Goal: Task Accomplishment & Management: Use online tool/utility

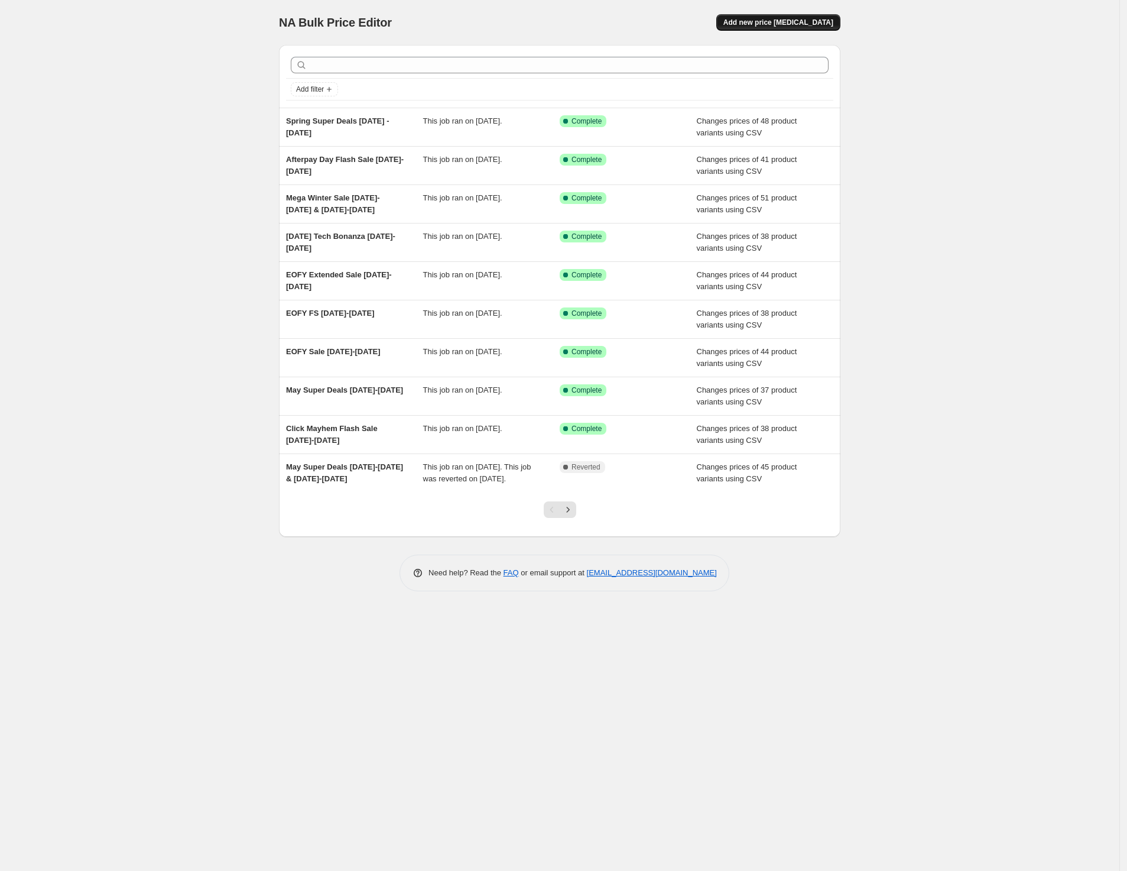
click at [808, 27] on button "Add new price [MEDICAL_DATA]" at bounding box center [778, 22] width 124 height 17
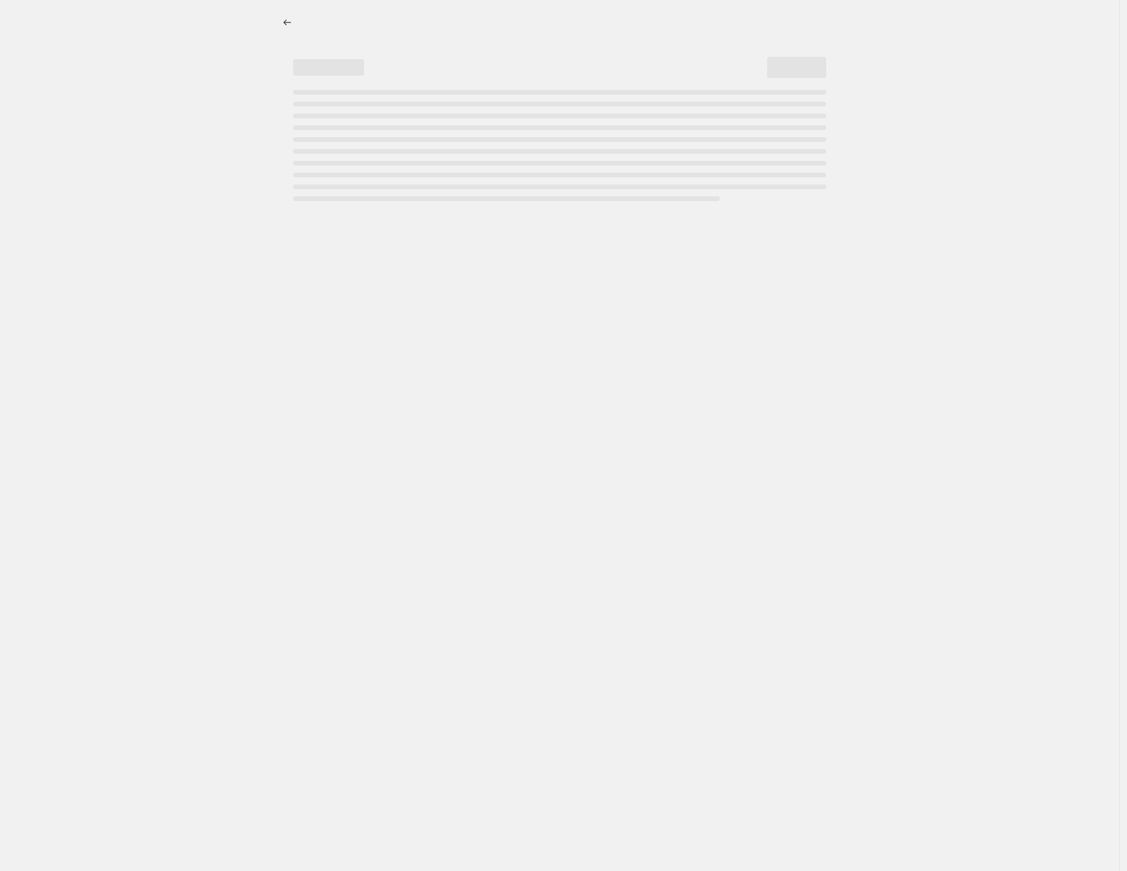
select select "percentage"
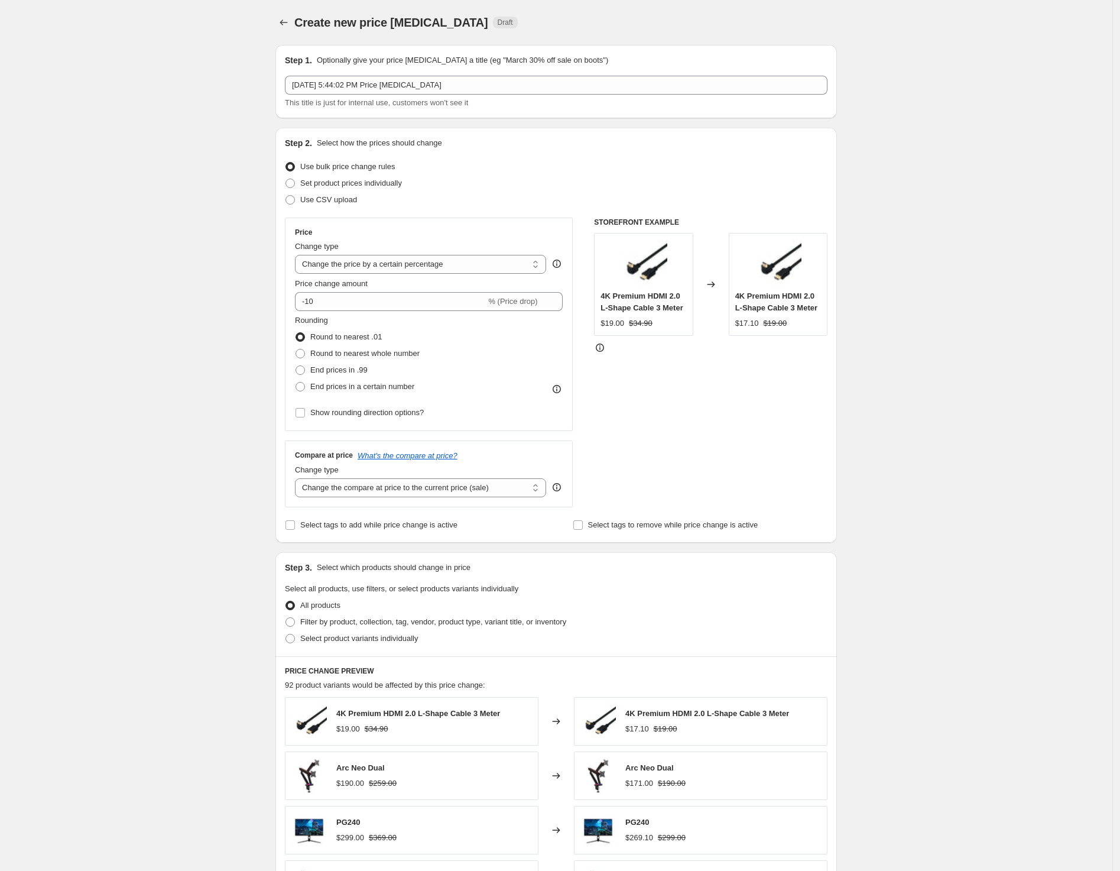
click at [277, 21] on div "Create new price [MEDICAL_DATA]. This page is ready Create new price [MEDICAL_D…" at bounding box center [556, 590] width 590 height 1181
click at [280, 21] on button "Price change jobs" at bounding box center [283, 22] width 17 height 17
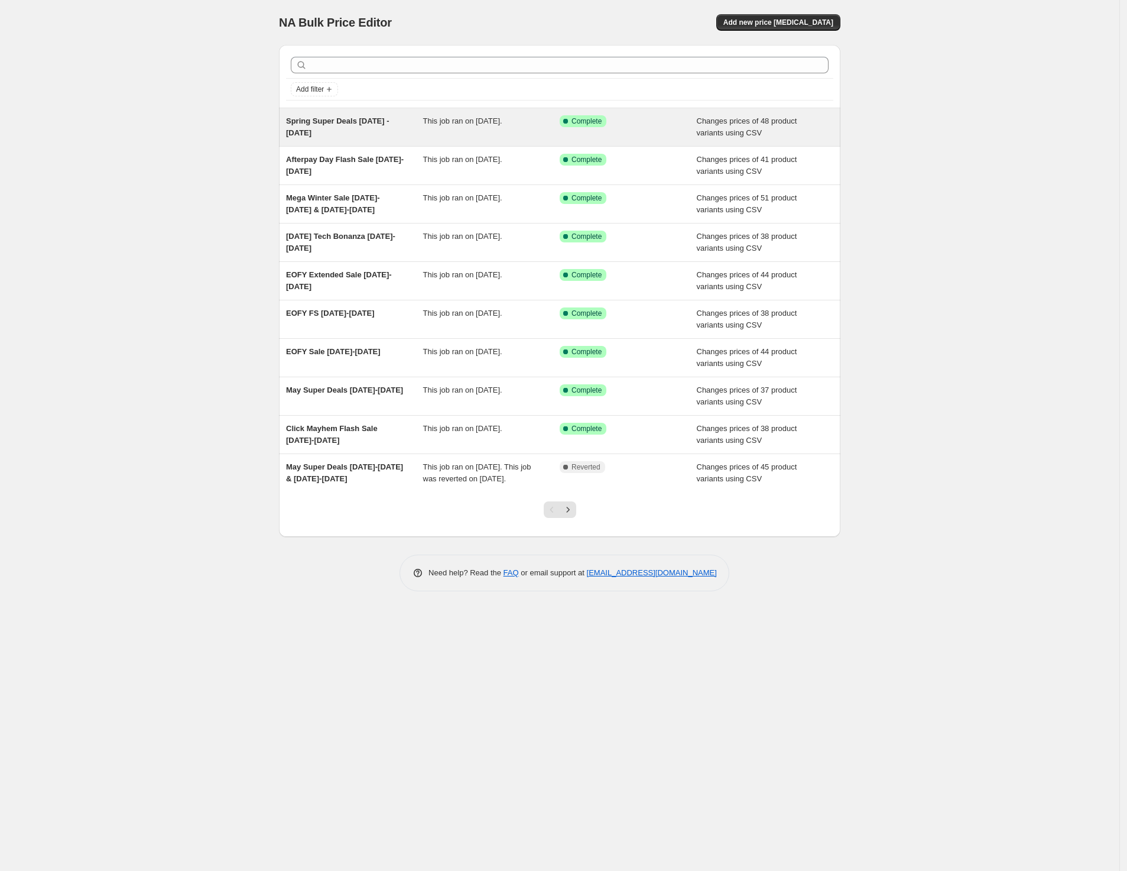
click at [364, 132] on div "Spring Super Deals 8 Sep - 30 Oct 2025" at bounding box center [354, 127] width 137 height 24
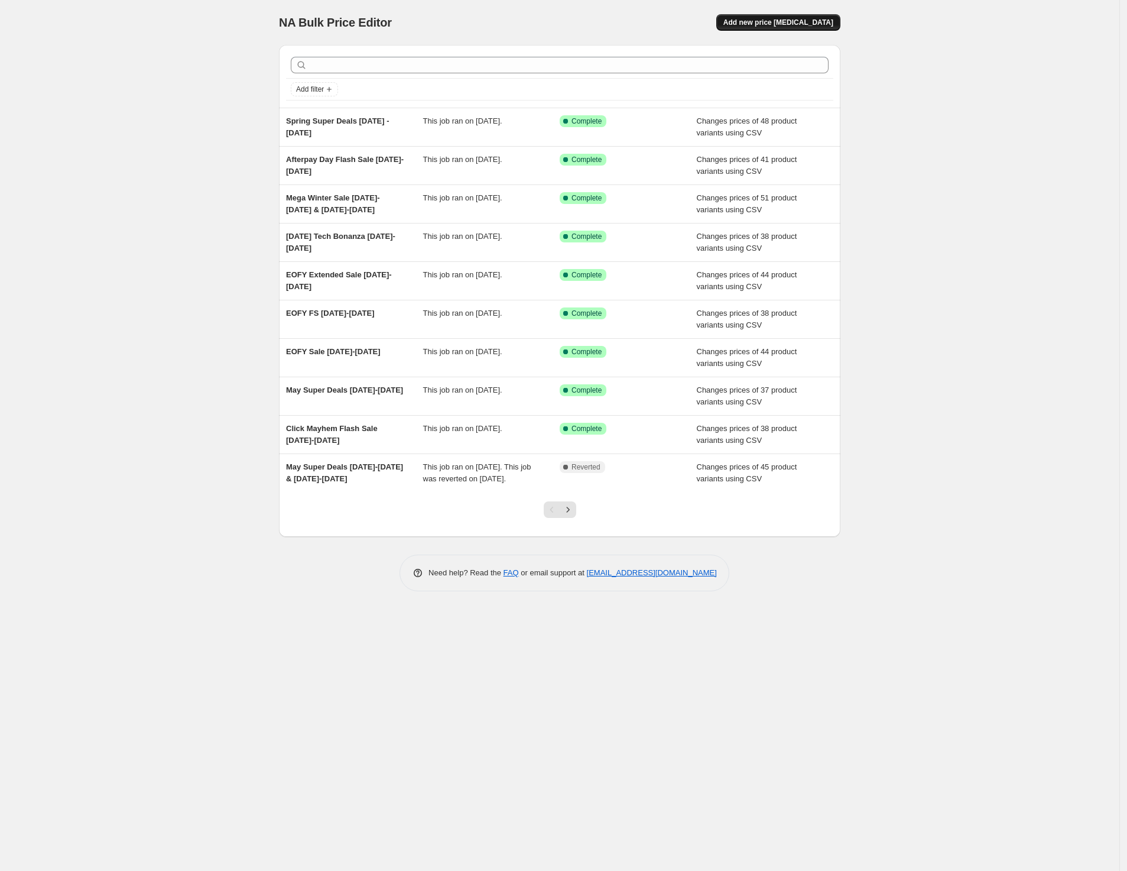
click at [790, 24] on span "Add new price change job" at bounding box center [778, 22] width 110 height 9
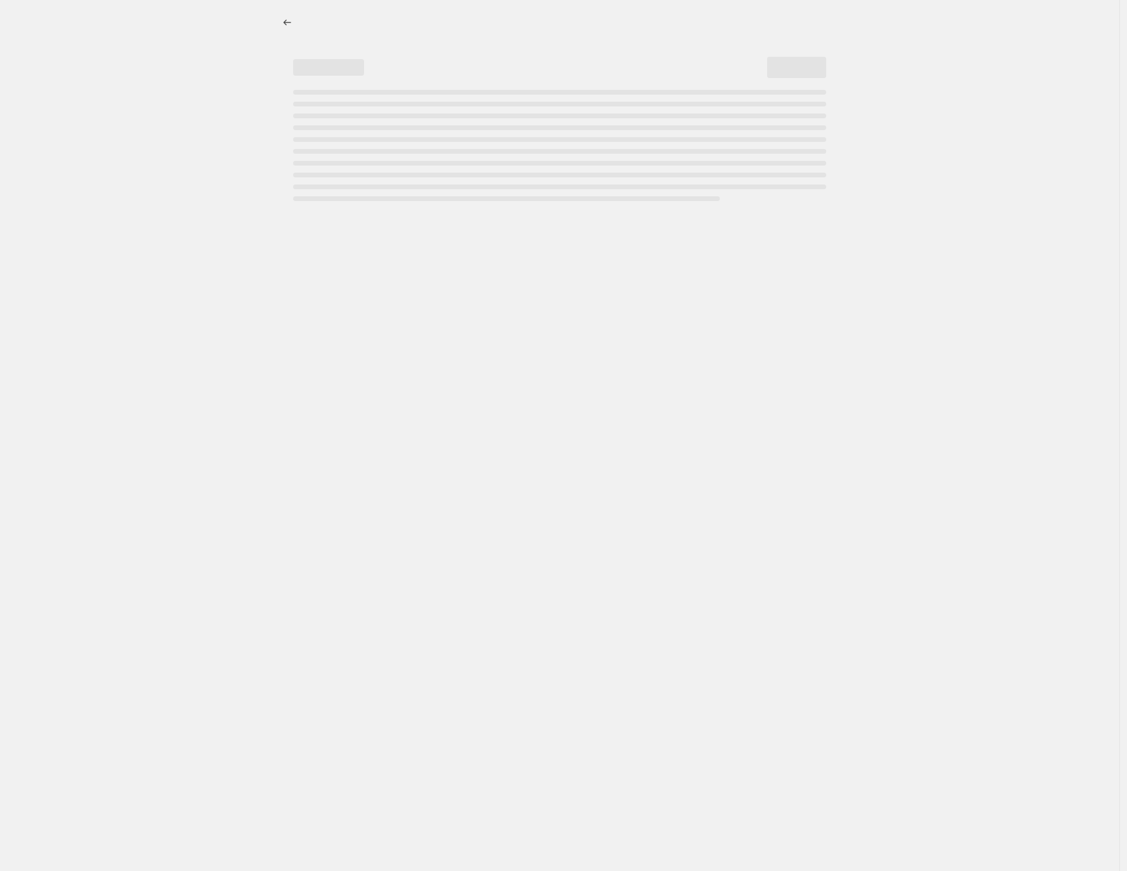
select select "percentage"
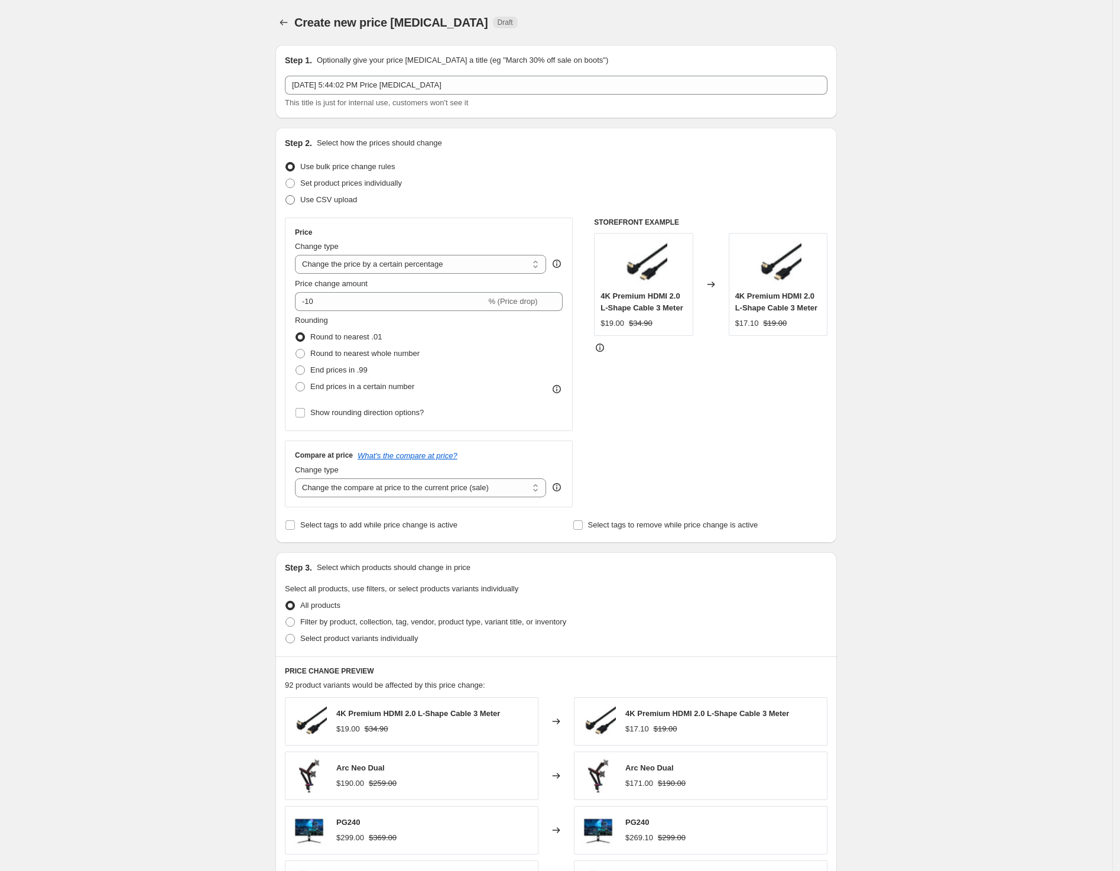
click at [336, 203] on span "Use CSV upload" at bounding box center [328, 199] width 57 height 9
click at [286, 196] on input "Use CSV upload" at bounding box center [285, 195] width 1 height 1
radio input "true"
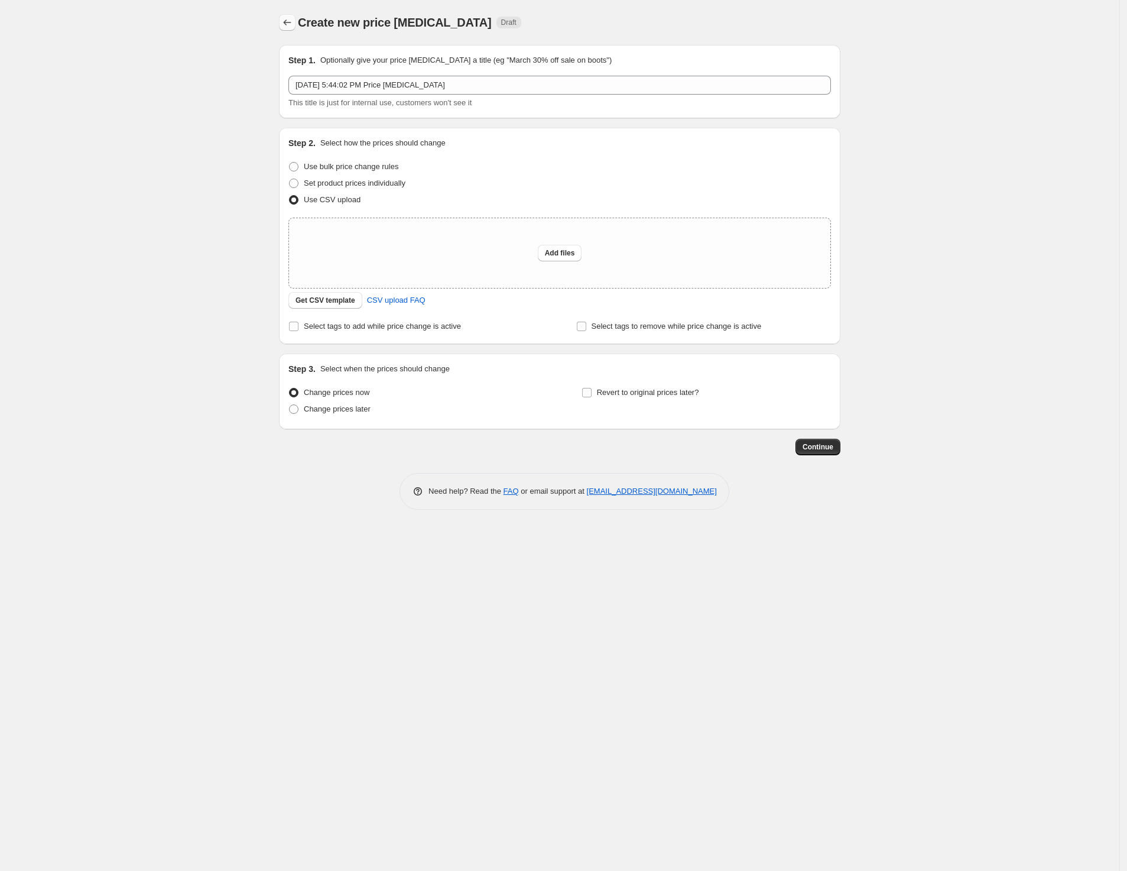
drag, startPoint x: 279, startPoint y: 14, endPoint x: 281, endPoint y: 30, distance: 16.1
click at [279, 14] on div at bounding box center [288, 22] width 19 height 17
click at [281, 30] on button "Price change jobs" at bounding box center [287, 22] width 17 height 17
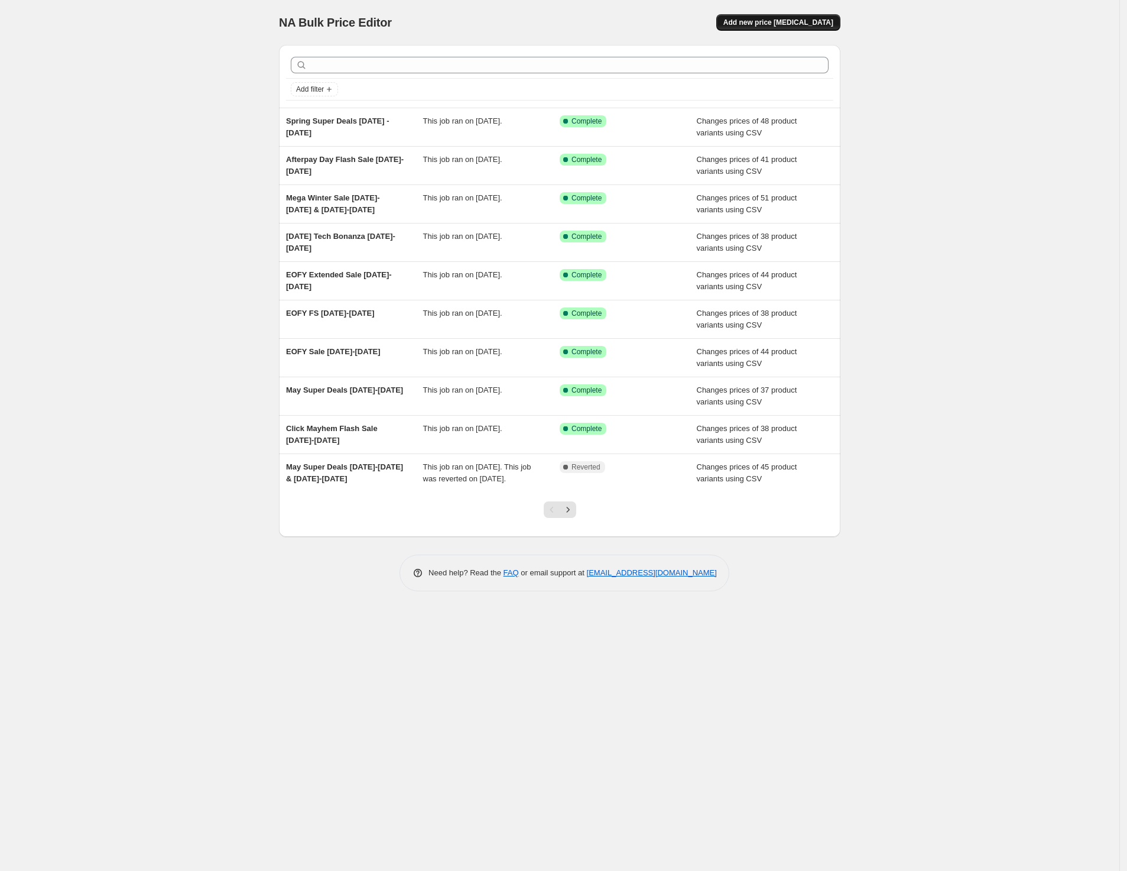
click at [823, 20] on span "Add new price change job" at bounding box center [778, 22] width 110 height 9
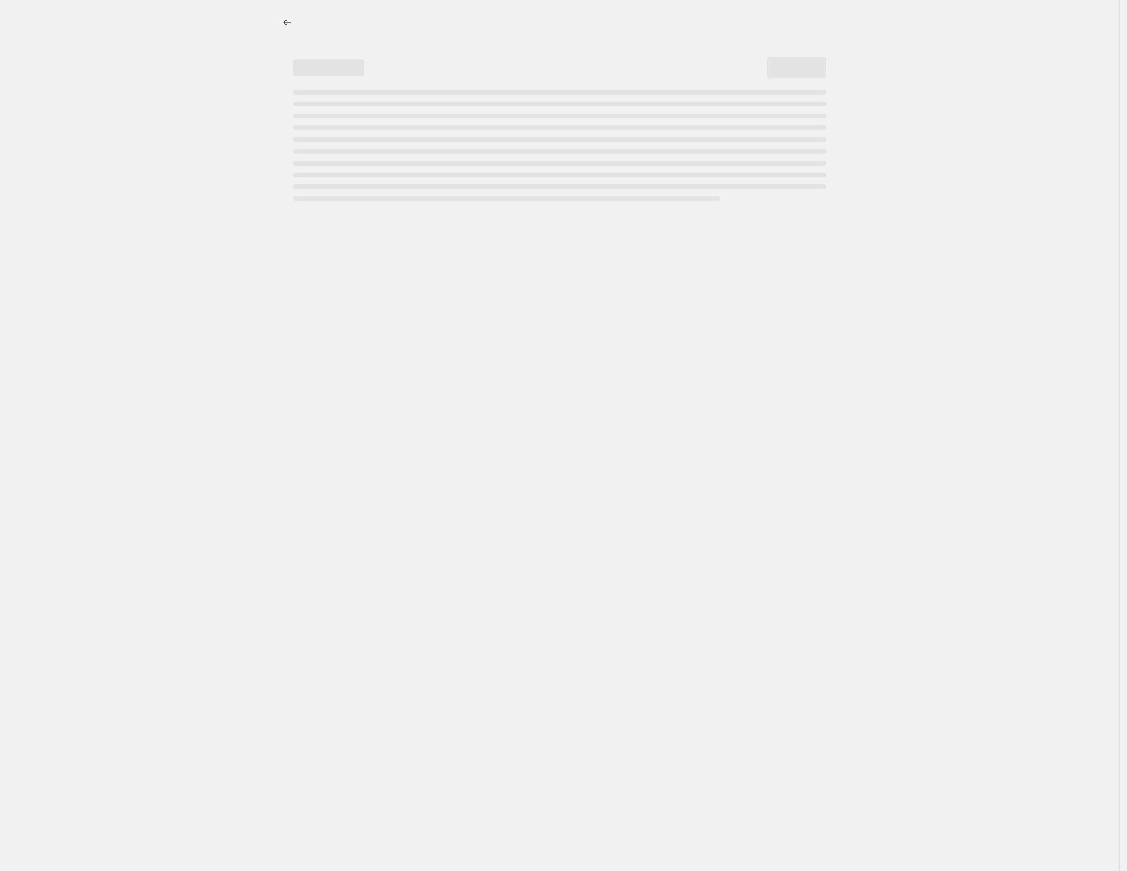
select select "percentage"
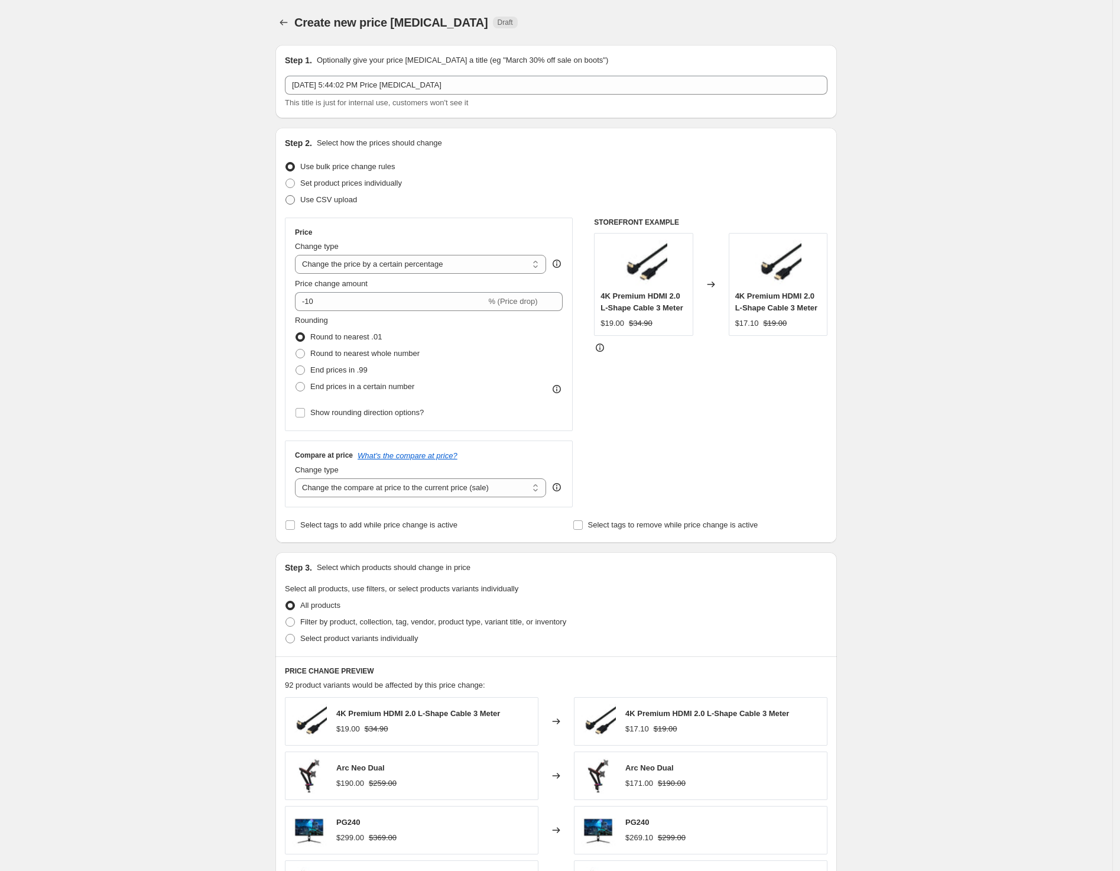
click at [346, 195] on span "Use CSV upload" at bounding box center [328, 199] width 57 height 9
click at [286, 195] on input "Use CSV upload" at bounding box center [285, 195] width 1 height 1
radio input "true"
